Goal: Information Seeking & Learning: Learn about a topic

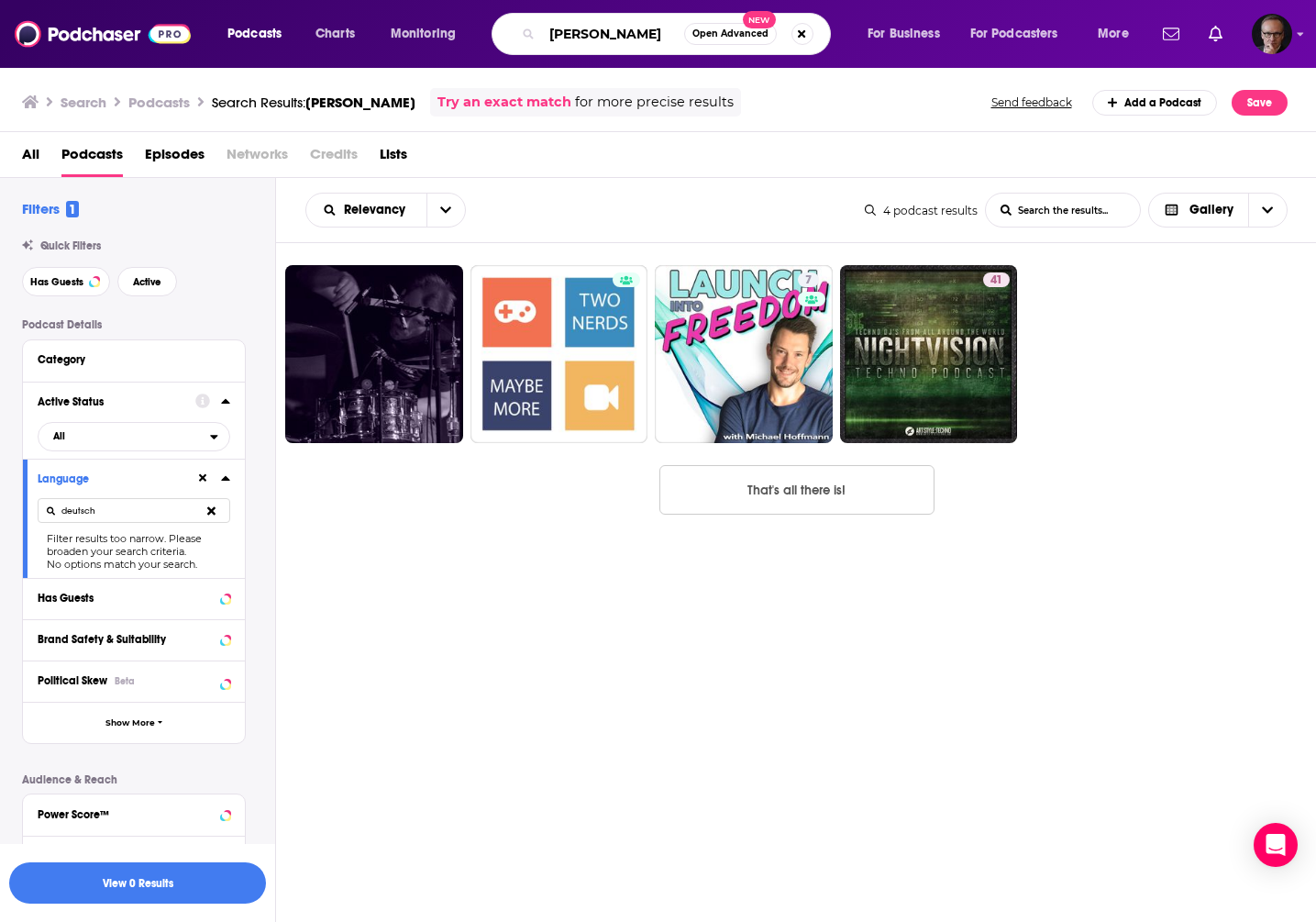
click at [597, 46] on input "[PERSON_NAME]" at bounding box center [614, 34] width 142 height 29
click at [598, 46] on input "[PERSON_NAME]" at bounding box center [614, 34] width 142 height 29
paste input "[PERSON_NAME]"
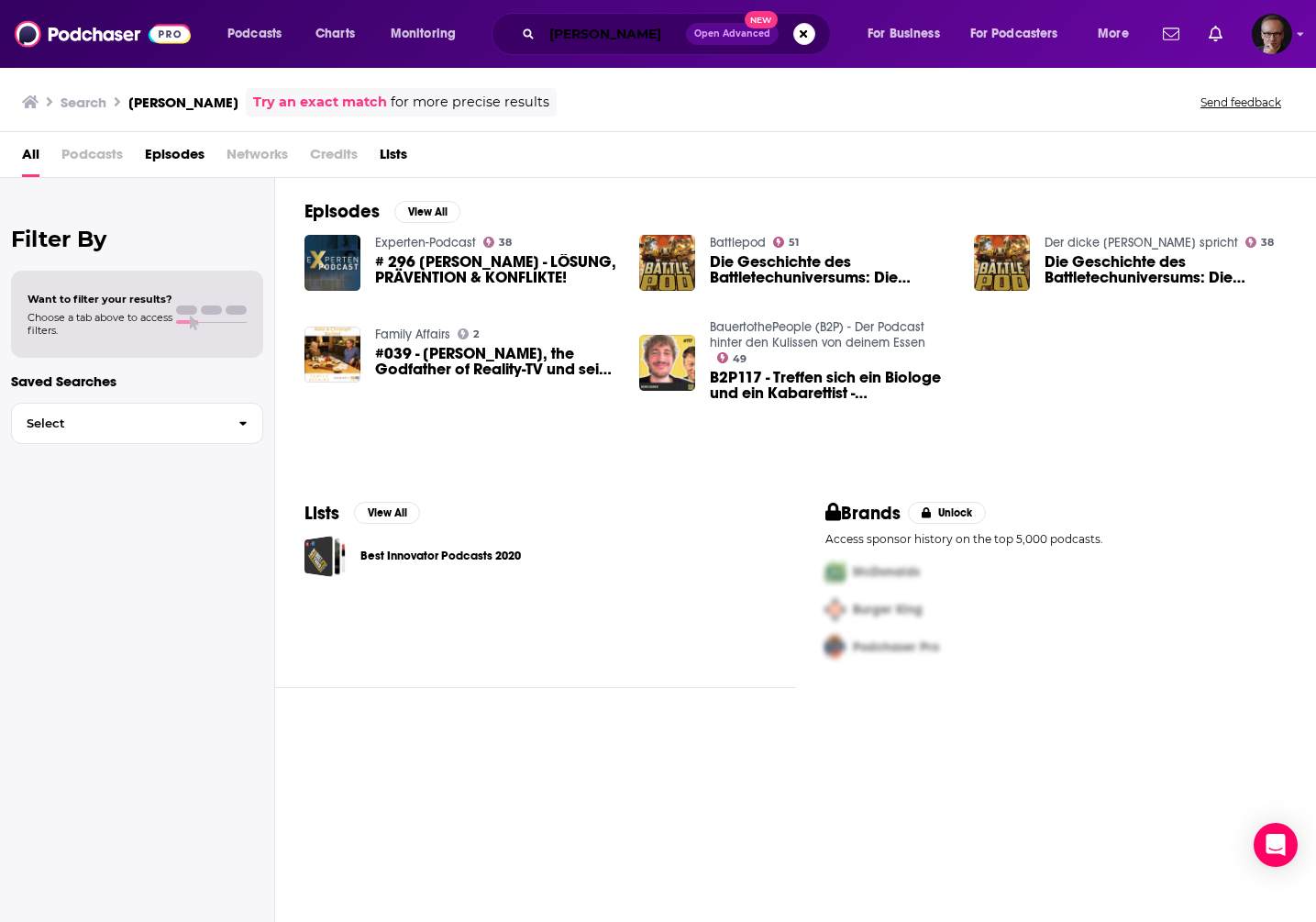
click at [646, 30] on input "[PERSON_NAME]" at bounding box center [615, 34] width 144 height 29
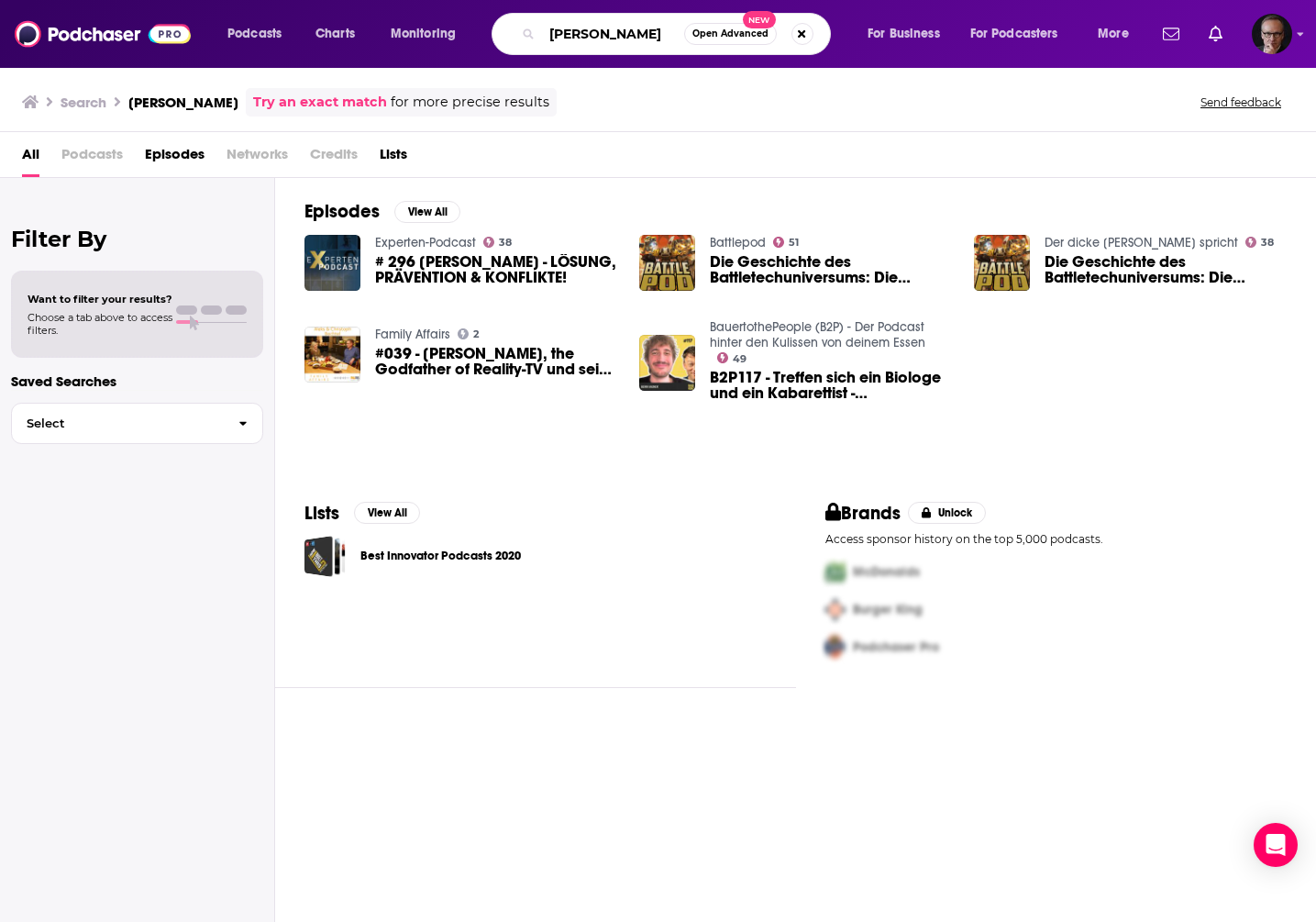
click at [646, 30] on input "[PERSON_NAME]" at bounding box center [614, 34] width 142 height 29
paste input "[PERSON_NAME]"
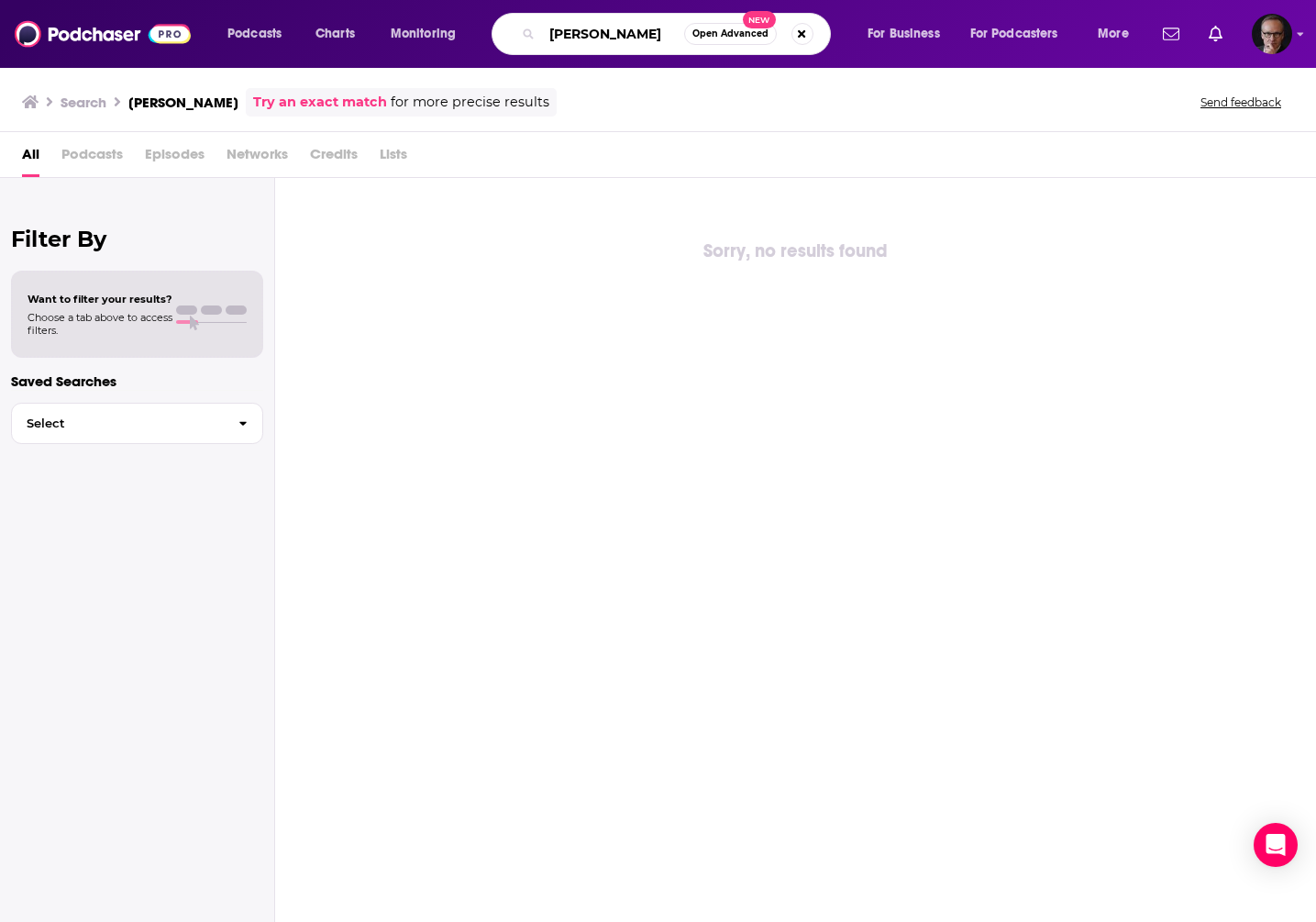
click at [578, 43] on input "[PERSON_NAME]" at bounding box center [614, 34] width 142 height 29
click at [579, 42] on input "[PERSON_NAME]" at bounding box center [614, 34] width 142 height 29
paste input "[PERSON_NAME]"
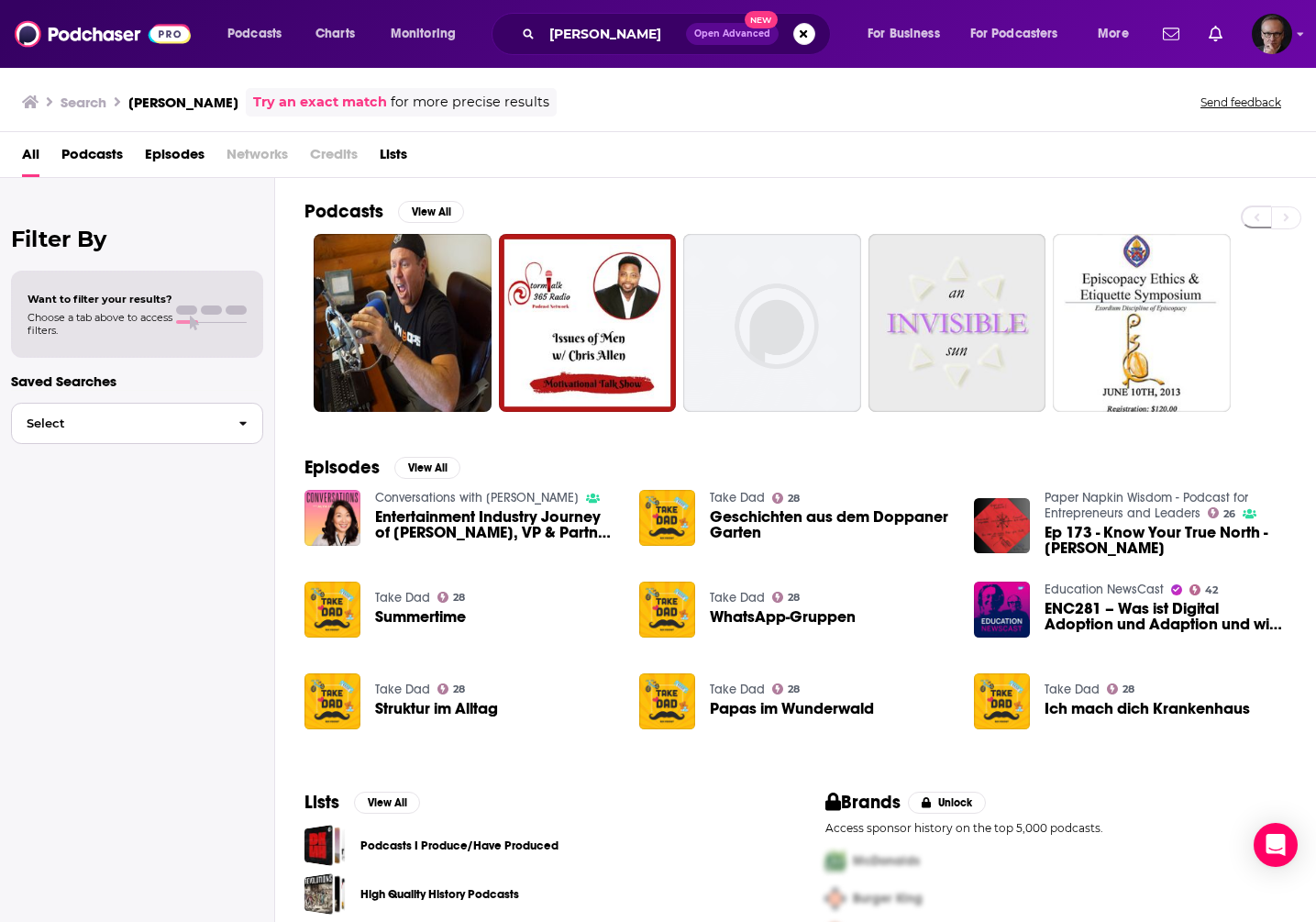
click at [181, 428] on span "Select" at bounding box center [118, 423] width 212 height 12
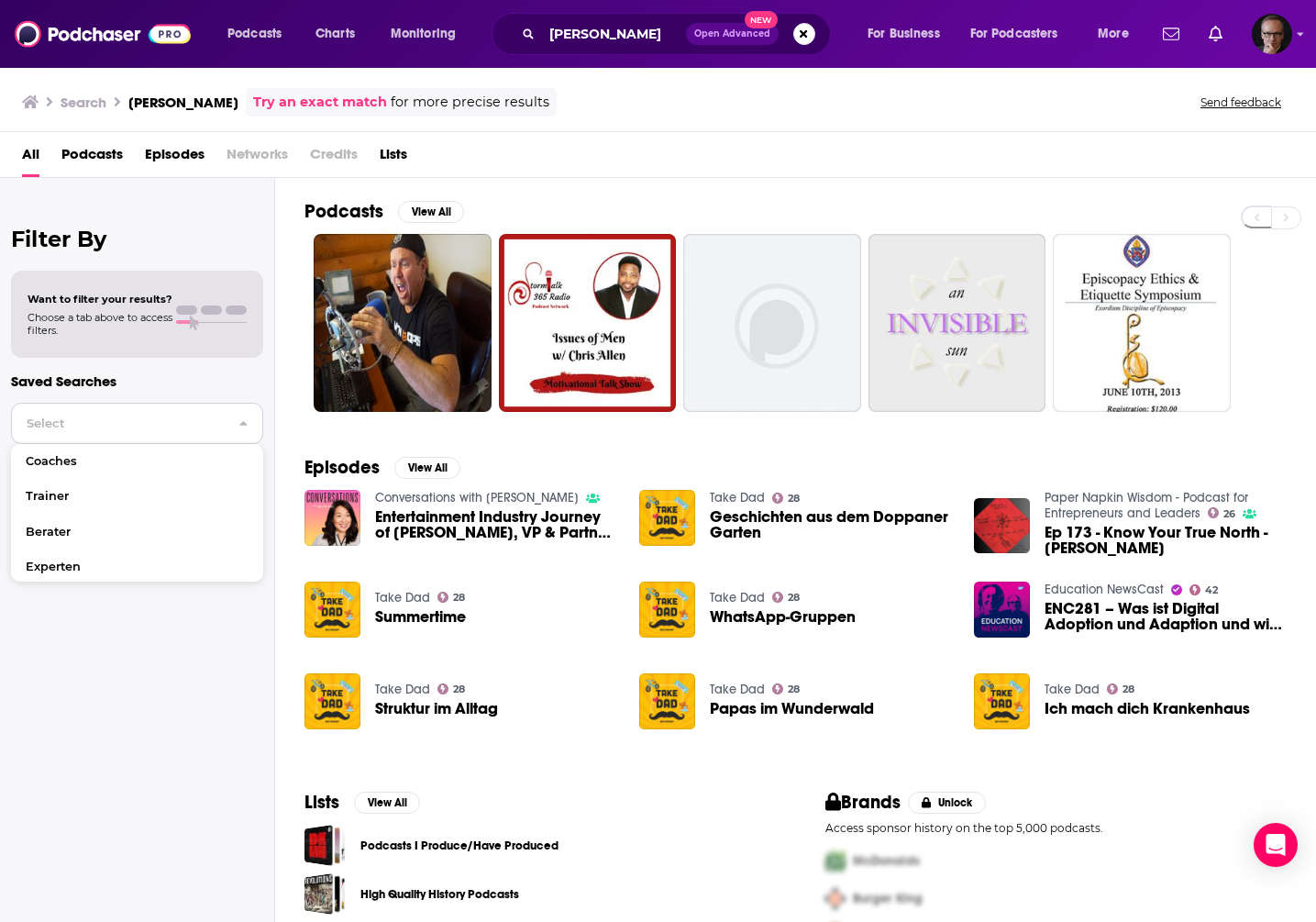
click at [181, 428] on span "Select" at bounding box center [118, 423] width 212 height 12
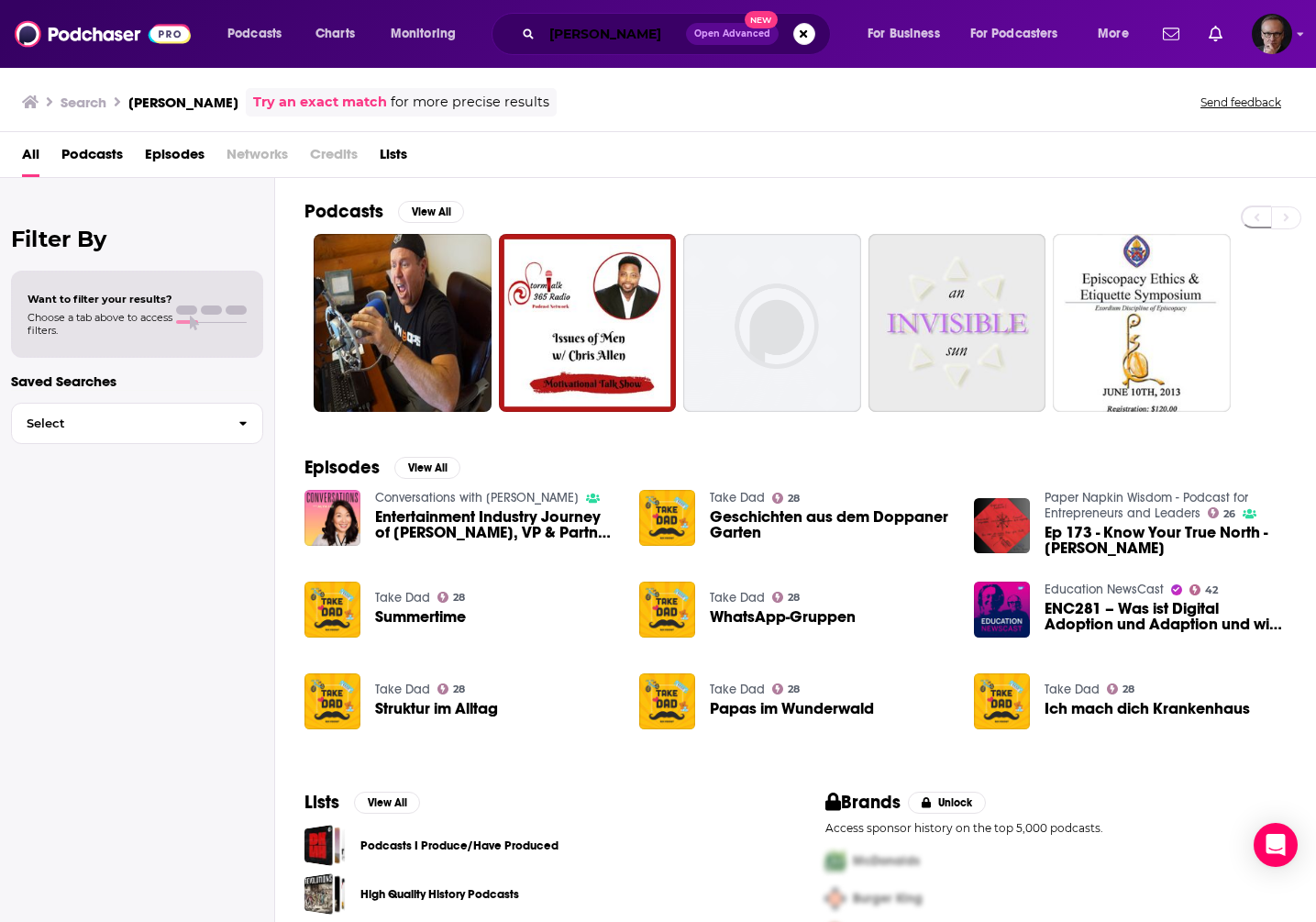
click at [552, 38] on input "[PERSON_NAME]" at bounding box center [615, 34] width 144 height 29
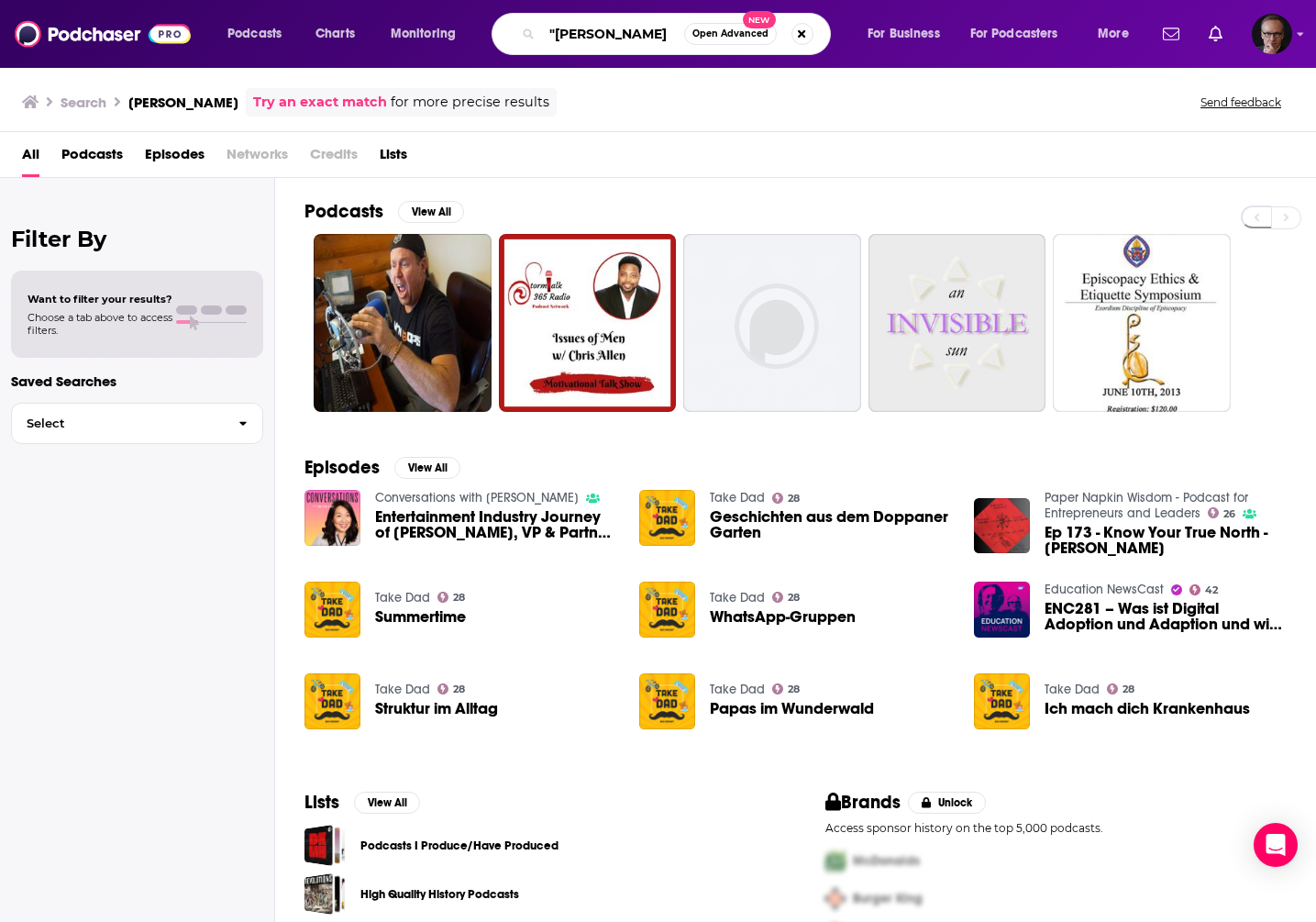
scroll to position [0, 11]
drag, startPoint x: 615, startPoint y: 34, endPoint x: 687, endPoint y: 34, distance: 72.0
click at [692, 32] on div ""[PERSON_NAME] Open Advanced New" at bounding box center [661, 34] width 340 height 42
click at [679, 34] on input ""[PERSON_NAME]" at bounding box center [614, 34] width 142 height 29
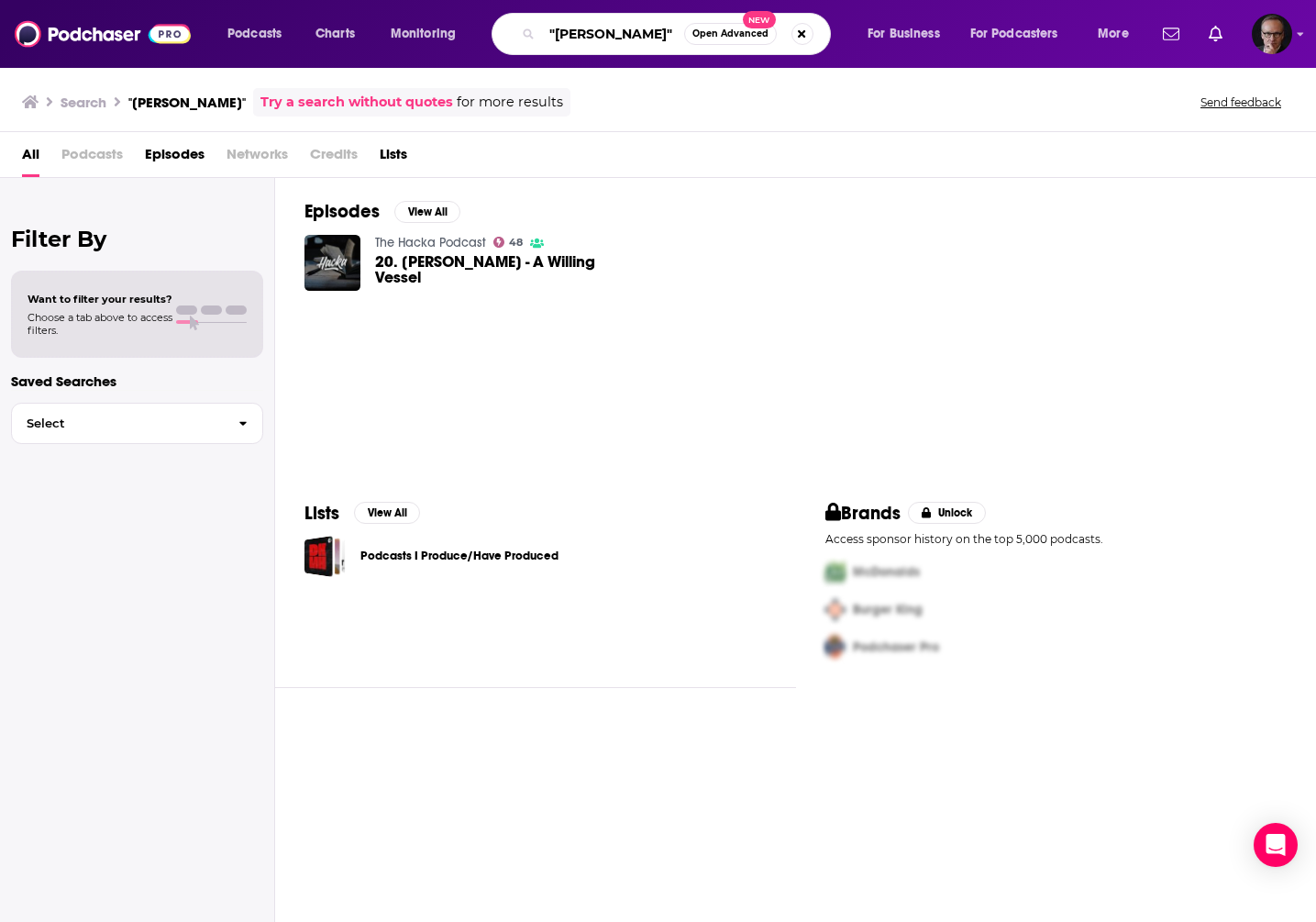
click at [596, 37] on input ""[PERSON_NAME]"" at bounding box center [614, 34] width 142 height 29
drag, startPoint x: 596, startPoint y: 37, endPoint x: 639, endPoint y: 36, distance: 43.0
click at [639, 36] on input ""[PERSON_NAME]"" at bounding box center [614, 34] width 142 height 29
paste input "[PERSON_NAME]"
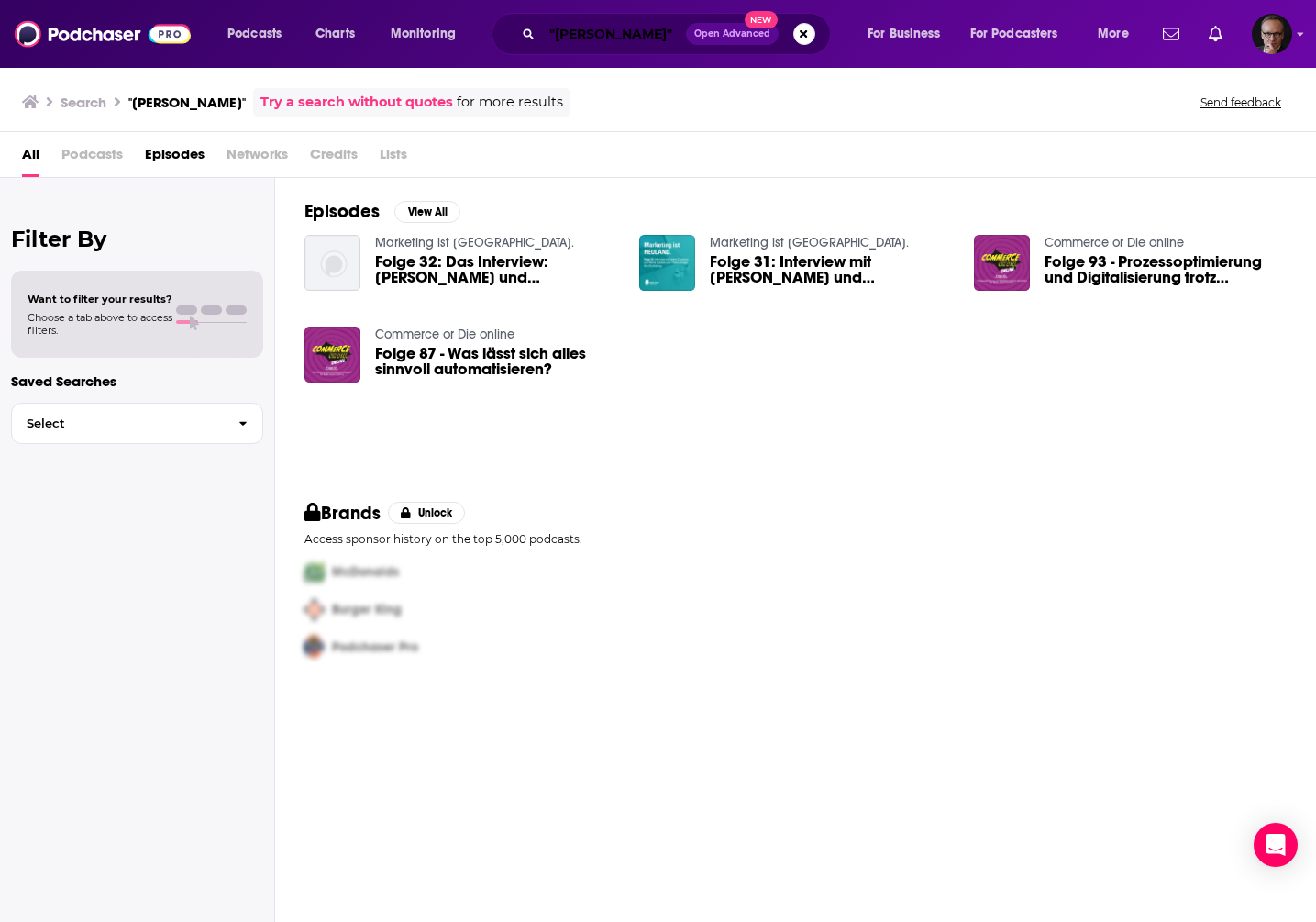
click at [578, 36] on input ""[PERSON_NAME]"" at bounding box center [615, 34] width 144 height 29
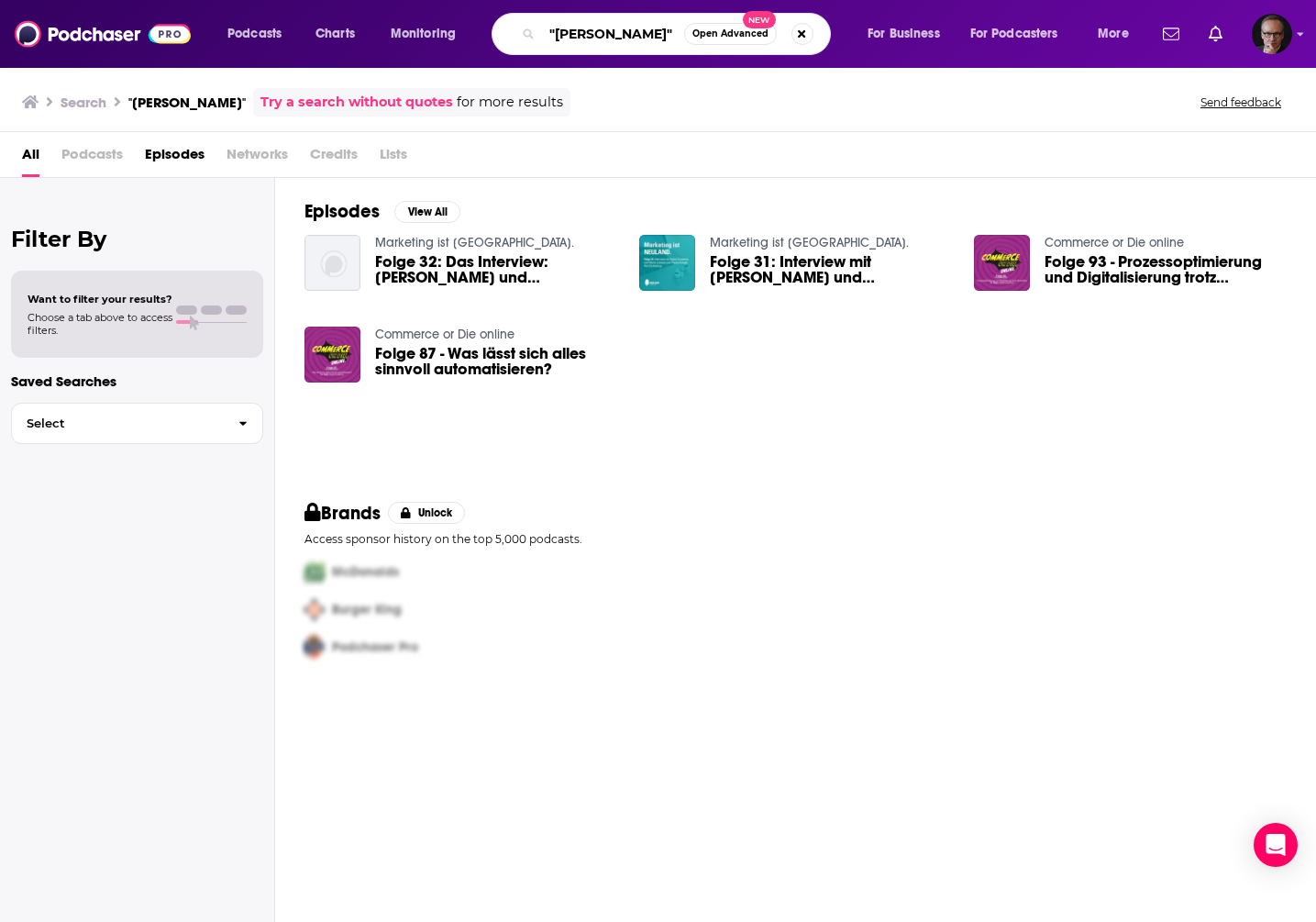
drag, startPoint x: 578, startPoint y: 36, endPoint x: 615, endPoint y: 36, distance: 37.0
click at [615, 36] on input ""[PERSON_NAME]"" at bounding box center [614, 34] width 142 height 29
paste input "[PERSON_NAME]"
type input ""[PERSON_NAME]""
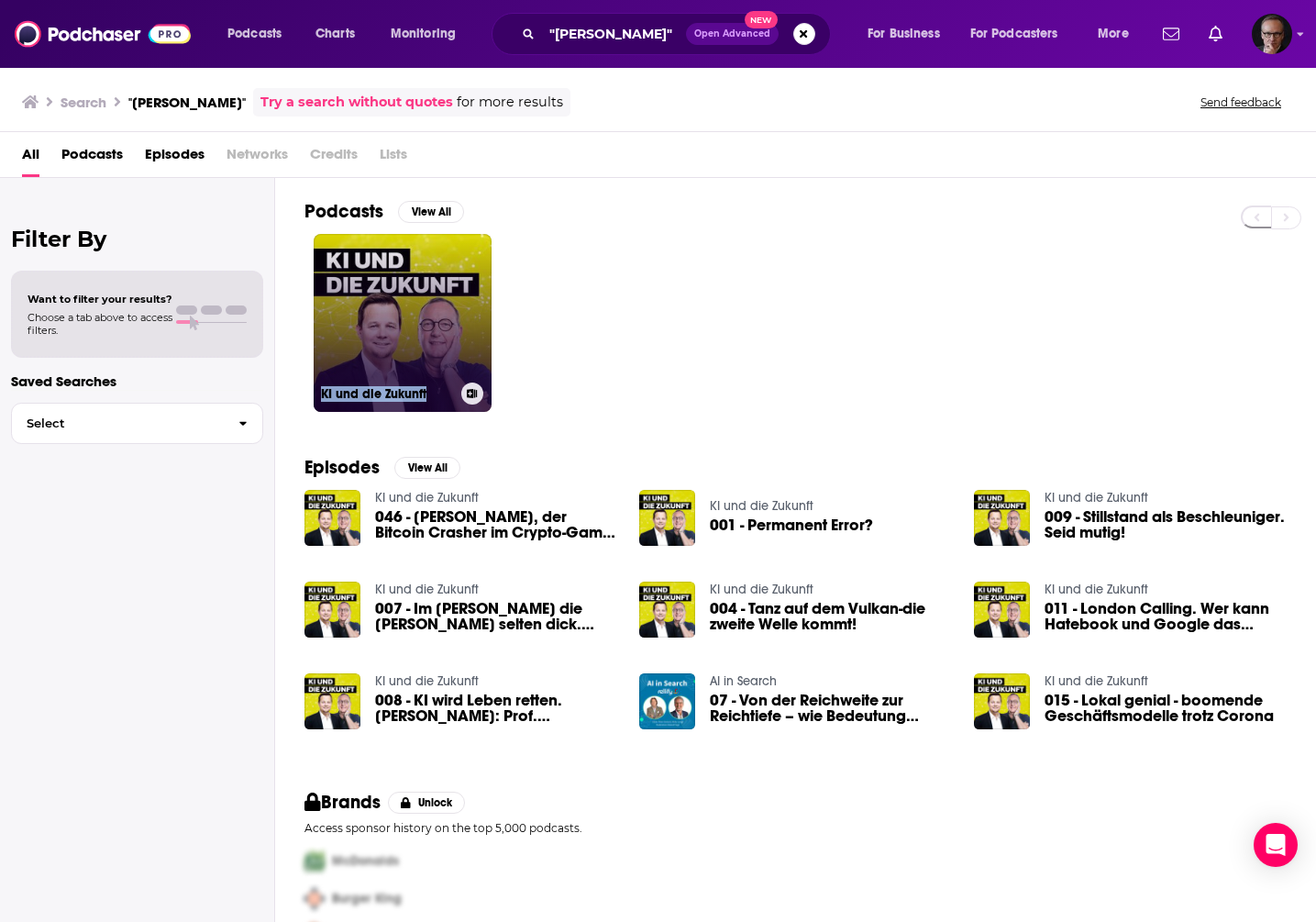
click at [363, 295] on link "KI und die Zukunft" at bounding box center [402, 323] width 178 height 178
